Goal: Transaction & Acquisition: Obtain resource

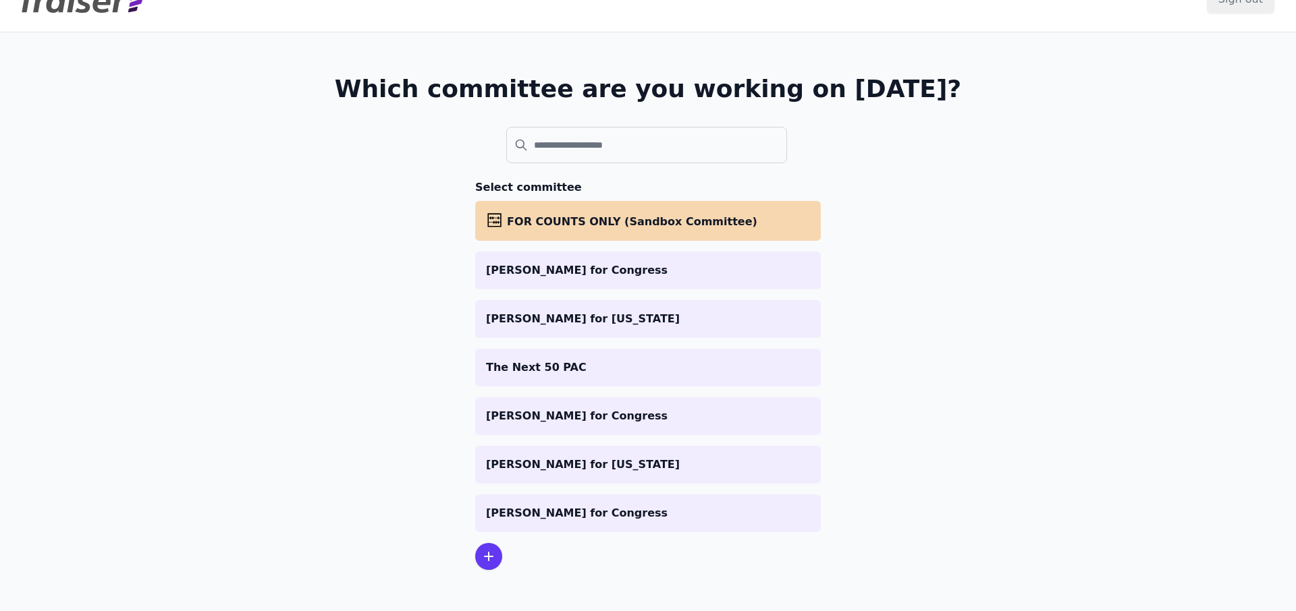
scroll to position [43, 0]
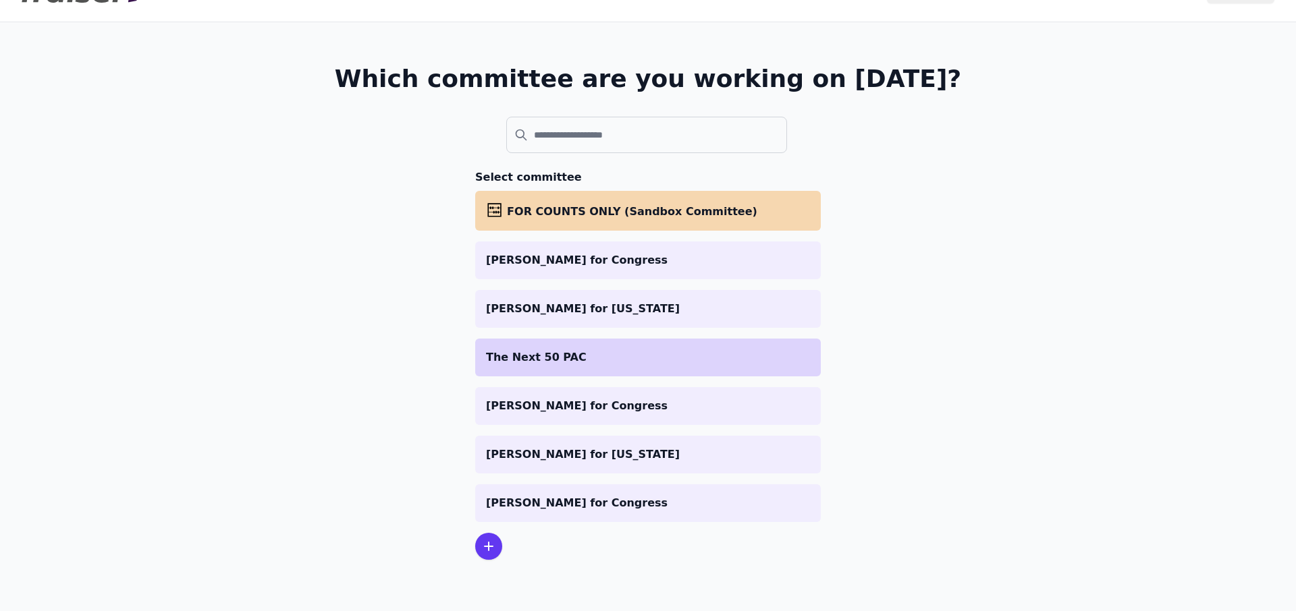
click at [518, 340] on li "The Next 50 PAC" at bounding box center [647, 358] width 345 height 38
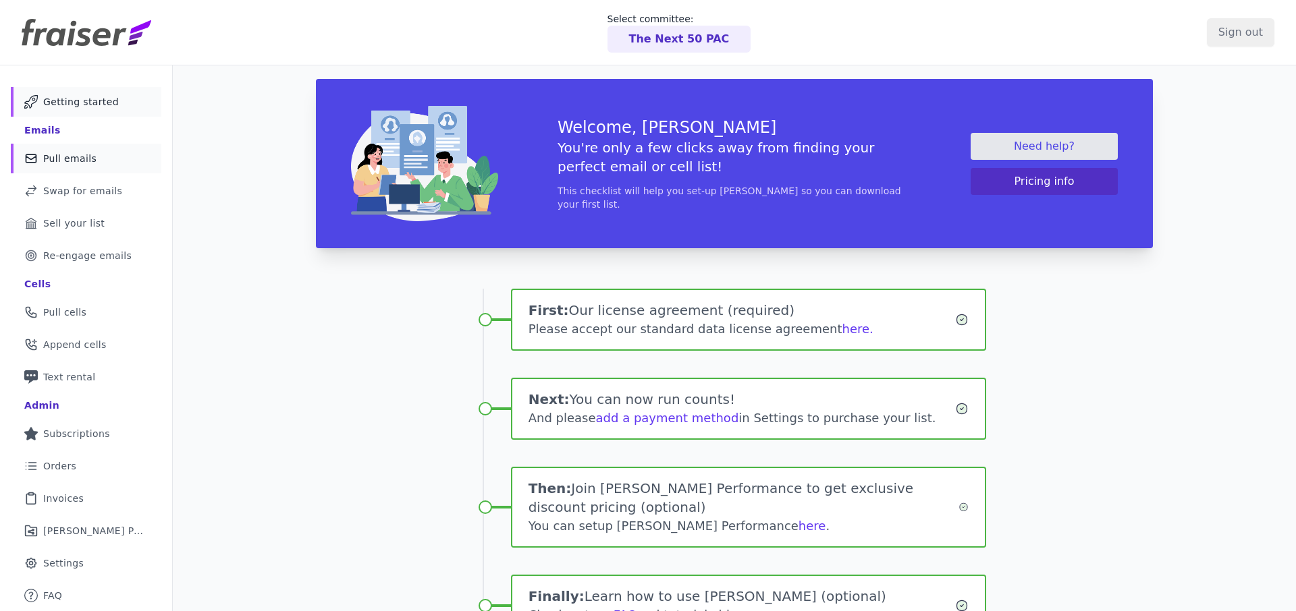
click at [42, 165] on link "Mail Icon Outline of a mail envelope Pull emails" at bounding box center [86, 159] width 150 height 30
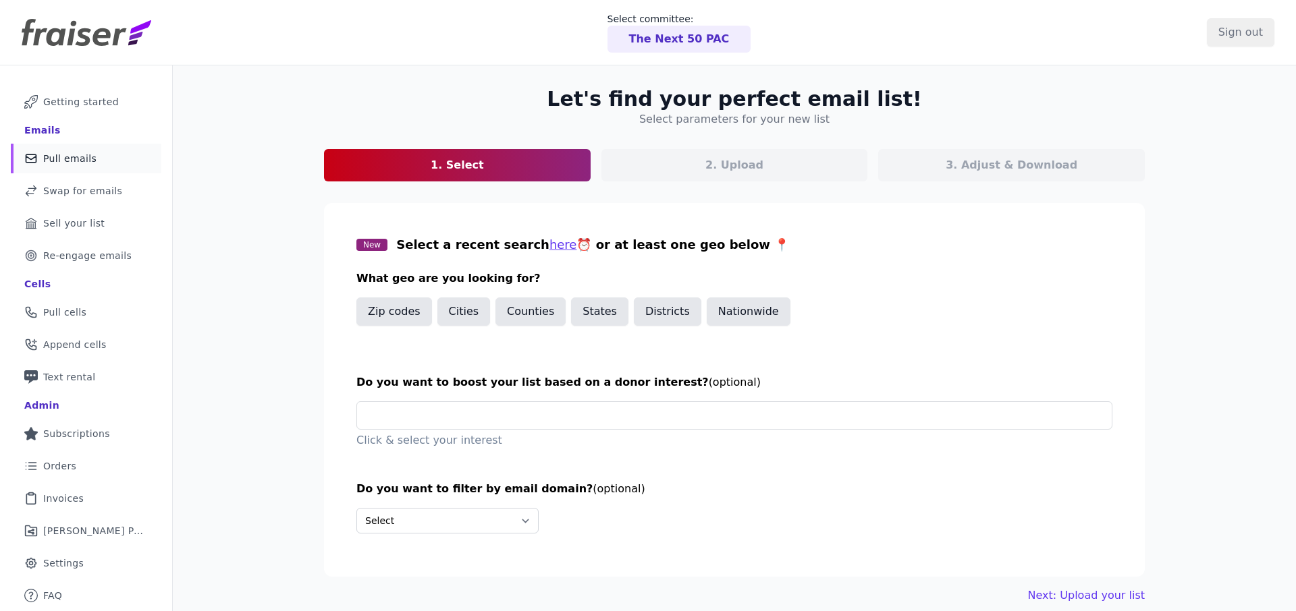
scroll to position [65, 0]
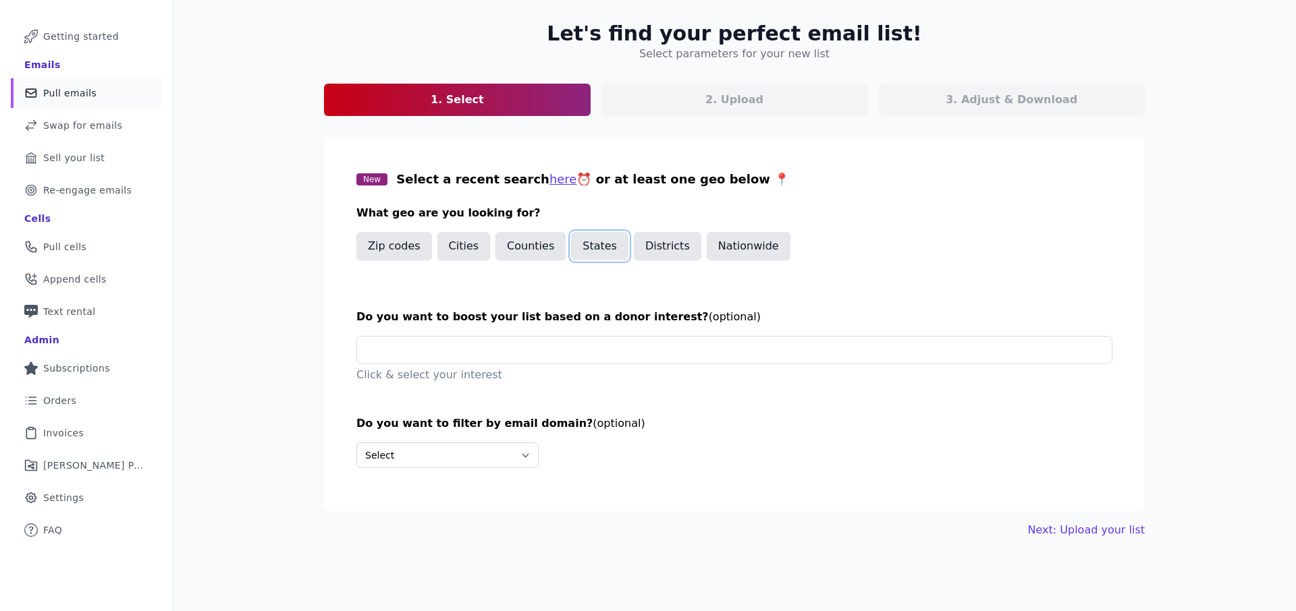
click at [594, 247] on button "States" at bounding box center [599, 246] width 57 height 28
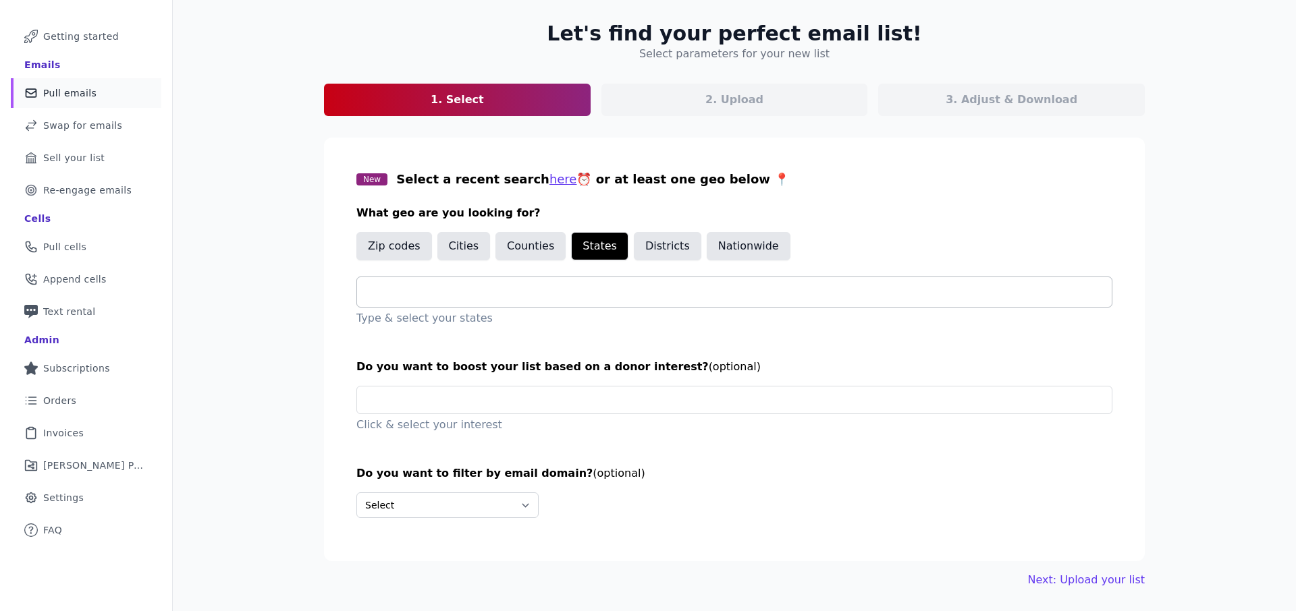
click at [595, 299] on input "text" at bounding box center [740, 292] width 744 height 16
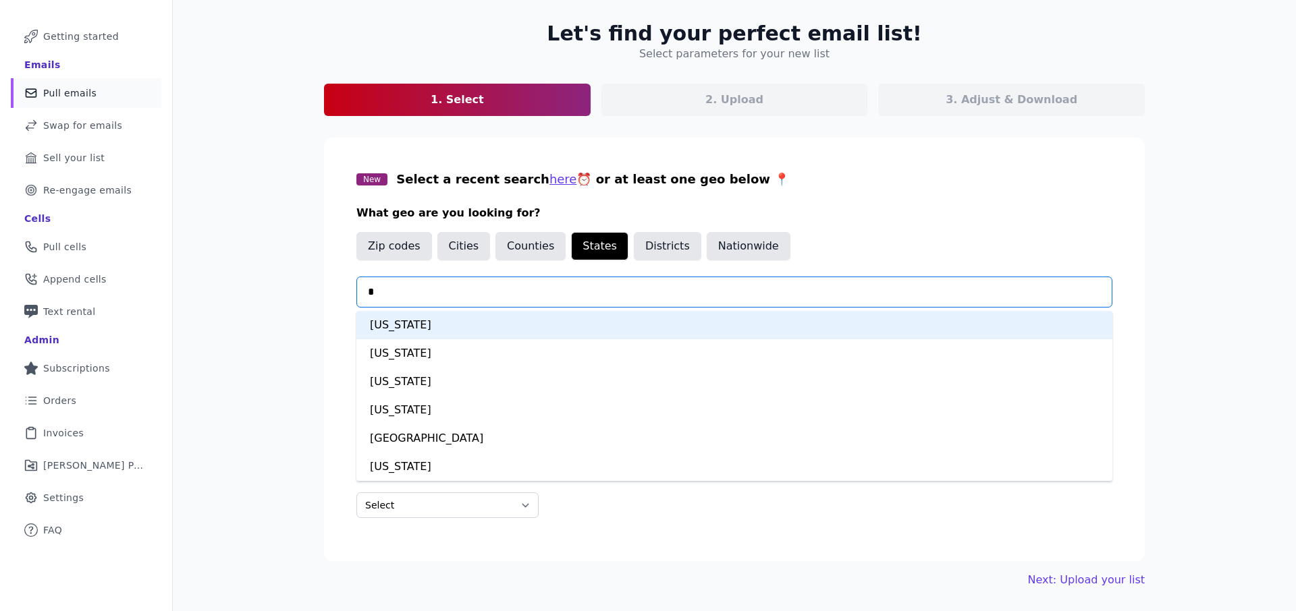
type input "**"
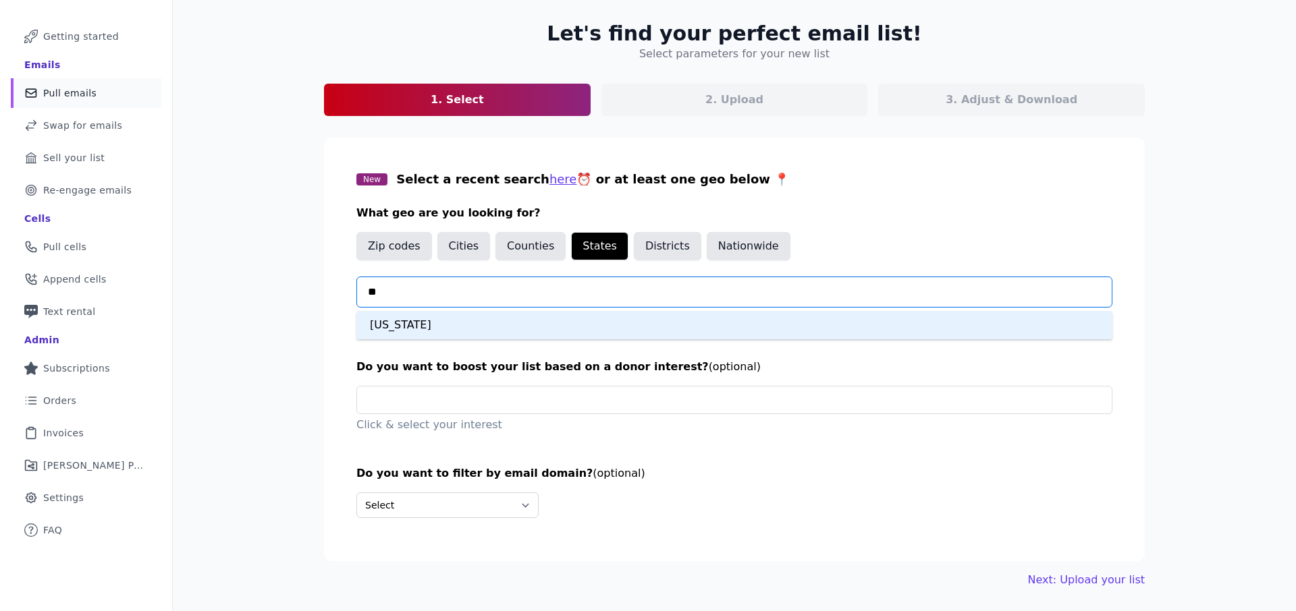
click at [521, 323] on div "Georgia" at bounding box center [734, 325] width 756 height 28
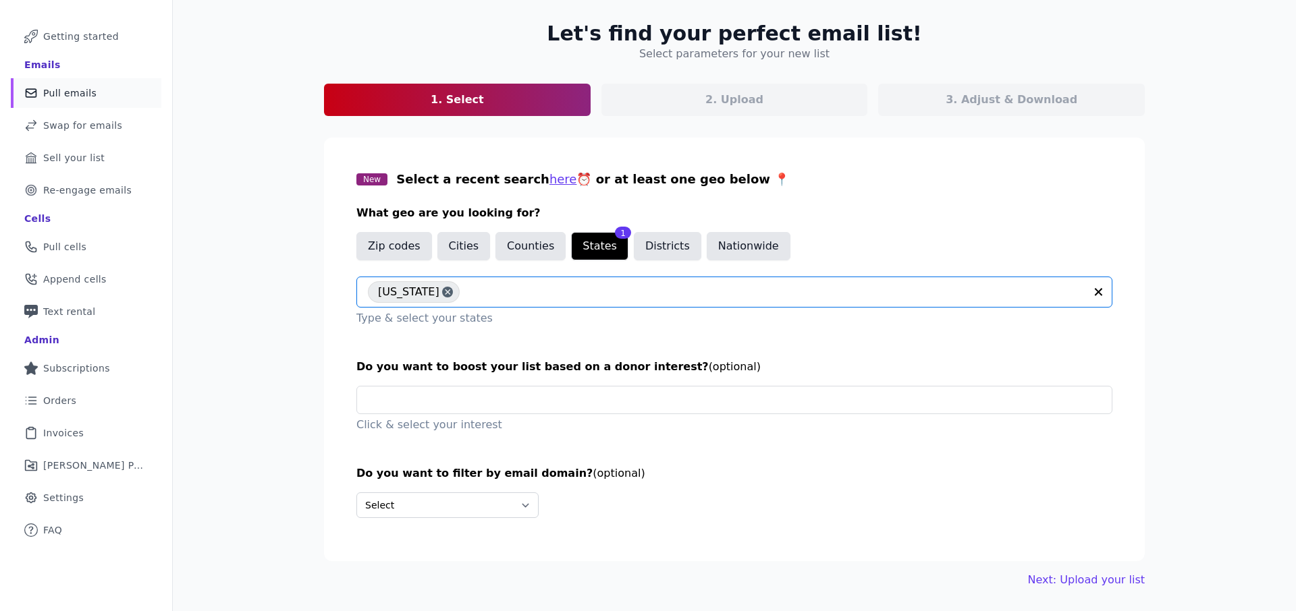
click at [1114, 570] on div "Let's find your perfect email list! Select parameters for your new list 1. Sele…" at bounding box center [734, 305] width 864 height 610
click at [1108, 576] on link "Next: Upload your list" at bounding box center [1086, 580] width 117 height 16
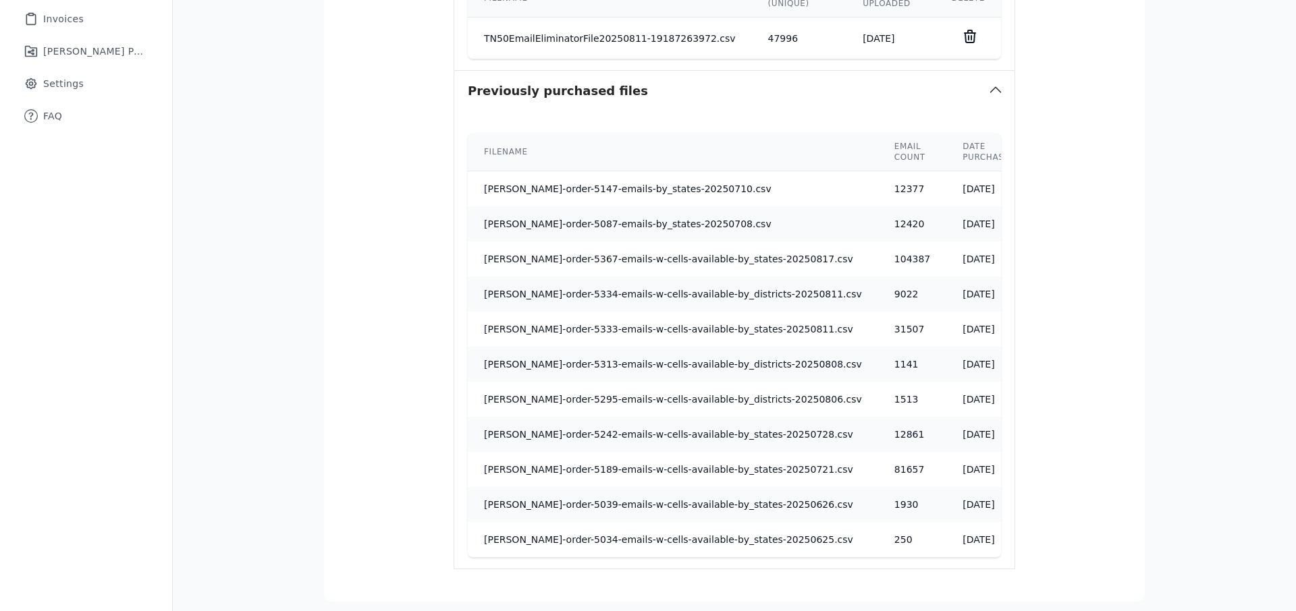
scroll to position [595, 0]
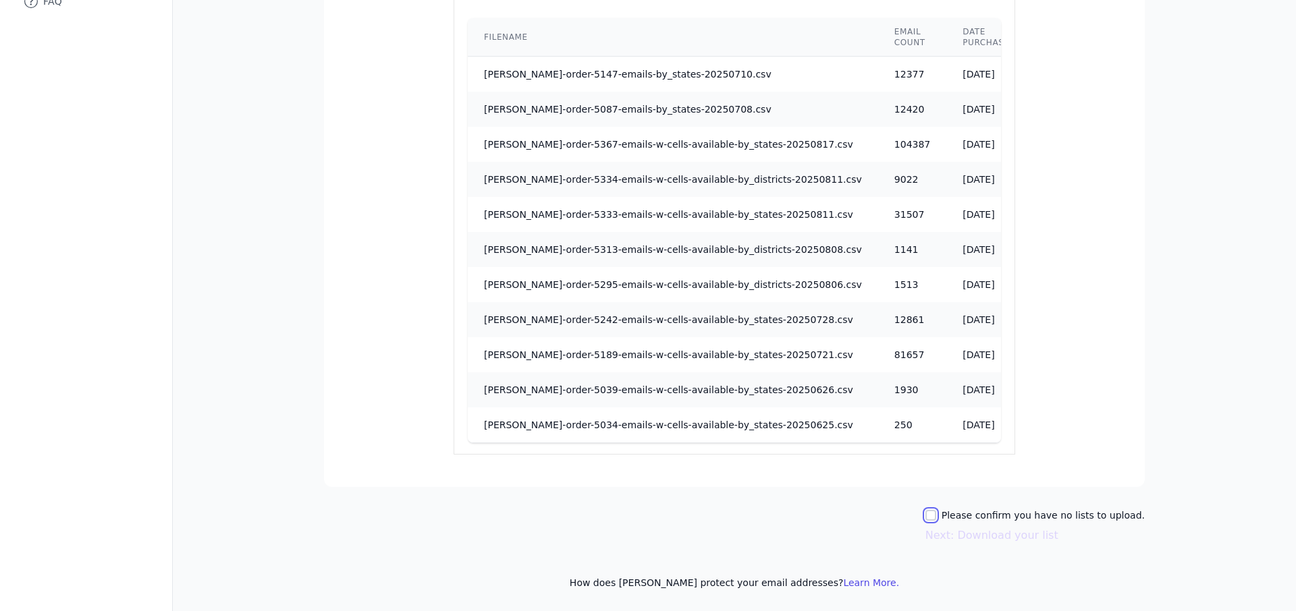
click at [936, 518] on input "Please confirm you have no lists to upload." at bounding box center [930, 515] width 11 height 11
checkbox input "true"
click at [961, 536] on button "Next: Download your list" at bounding box center [991, 536] width 133 height 16
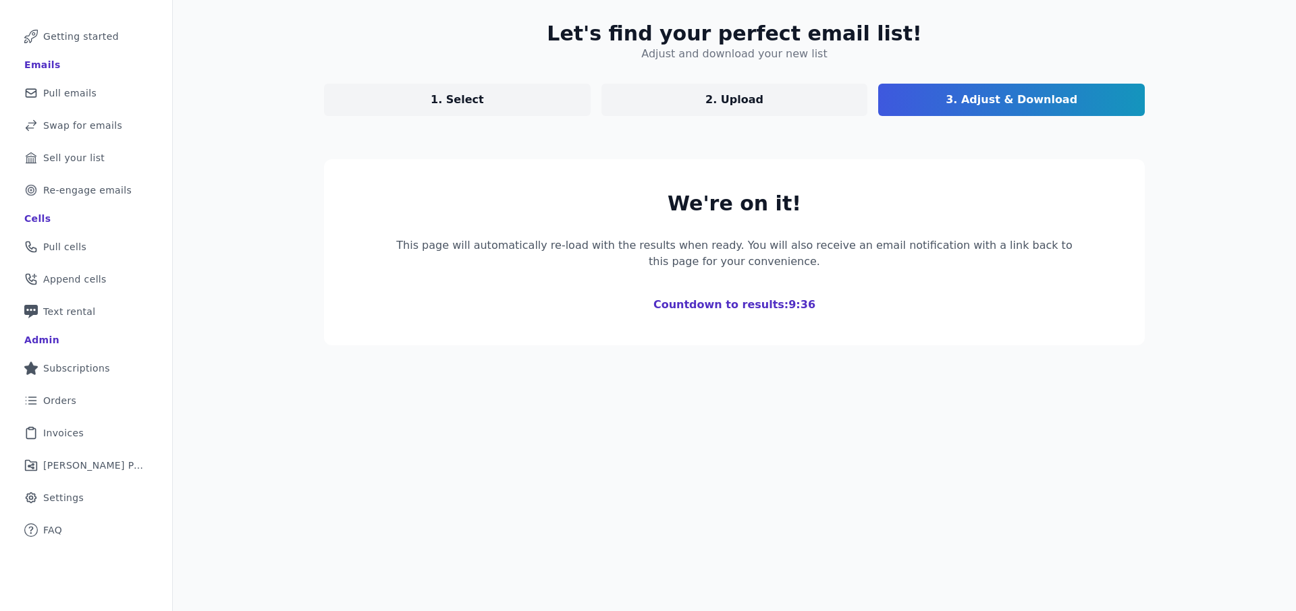
scroll to position [150, 0]
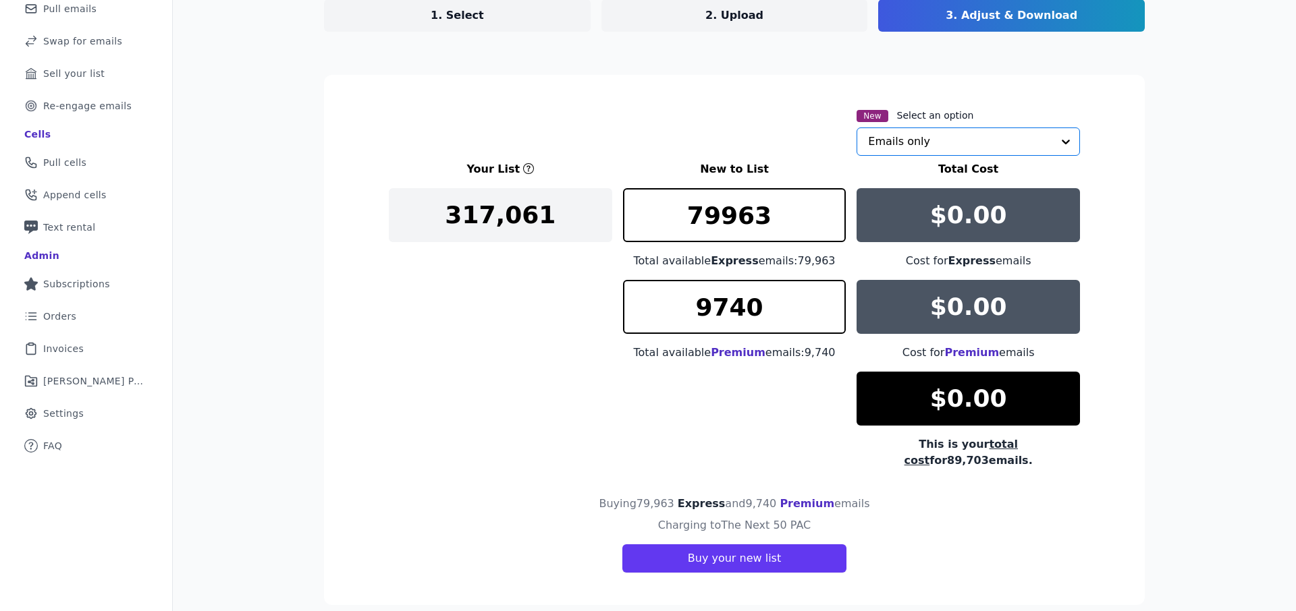
click at [897, 144] on input "text" at bounding box center [960, 141] width 184 height 27
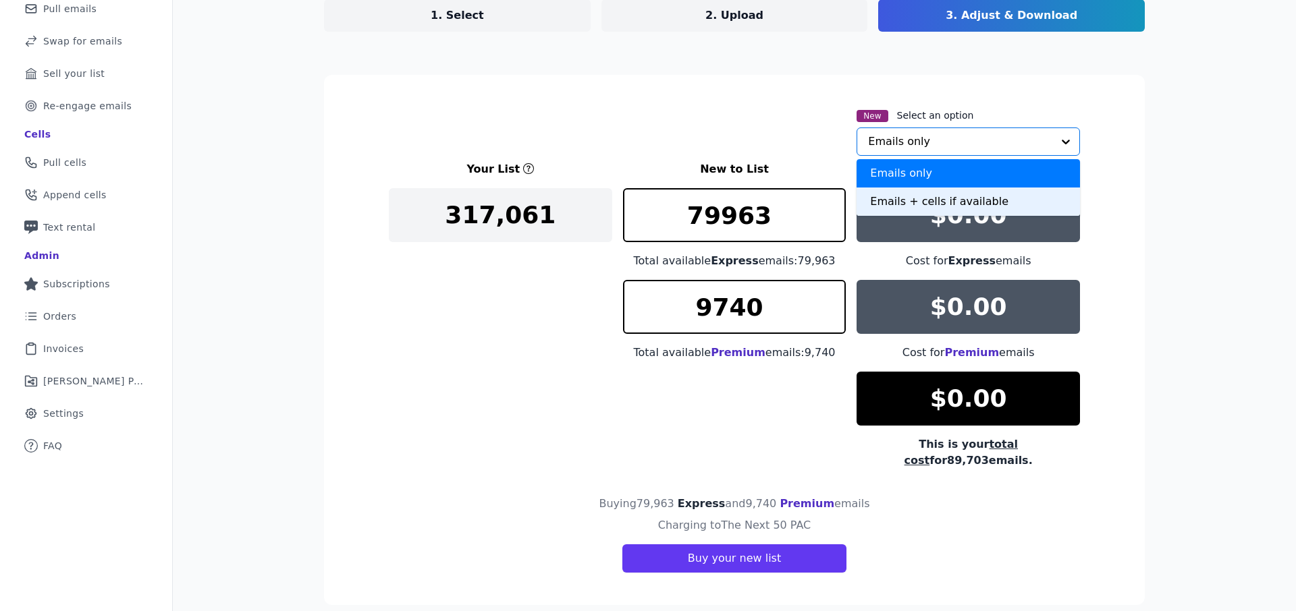
click at [890, 198] on div "Emails + cells if available" at bounding box center [967, 202] width 223 height 28
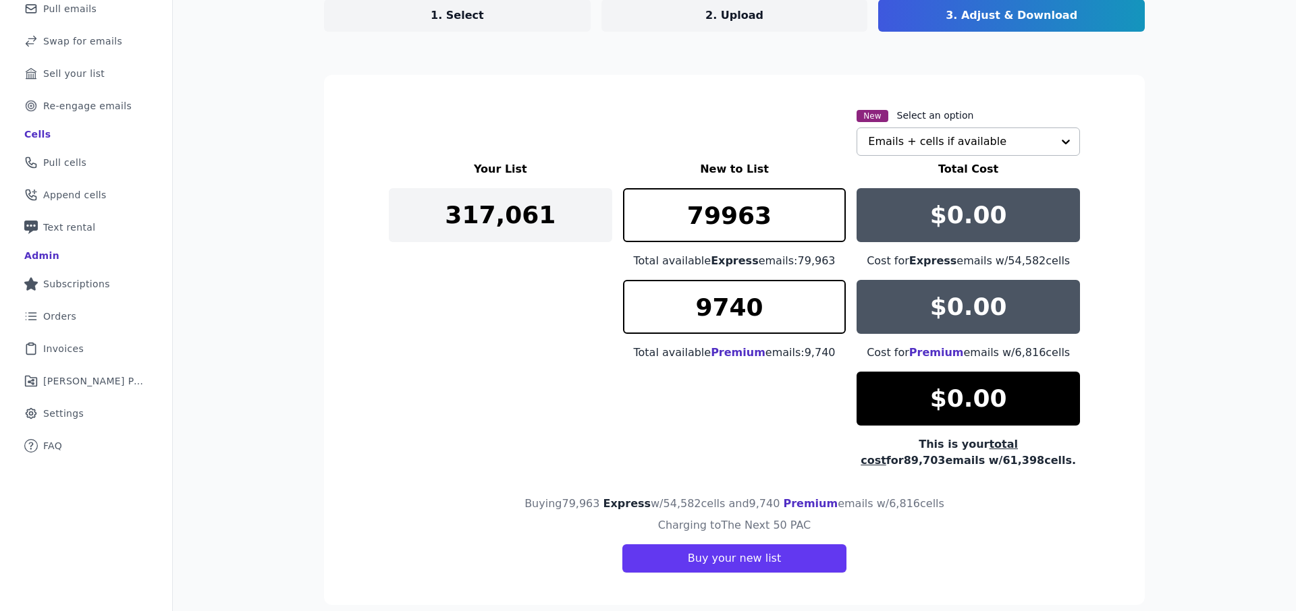
click at [796, 424] on div "Your List New to List Total Cost 317,061 79963 Total available Express emails: …" at bounding box center [734, 315] width 691 height 308
